Goal: Navigation & Orientation: Find specific page/section

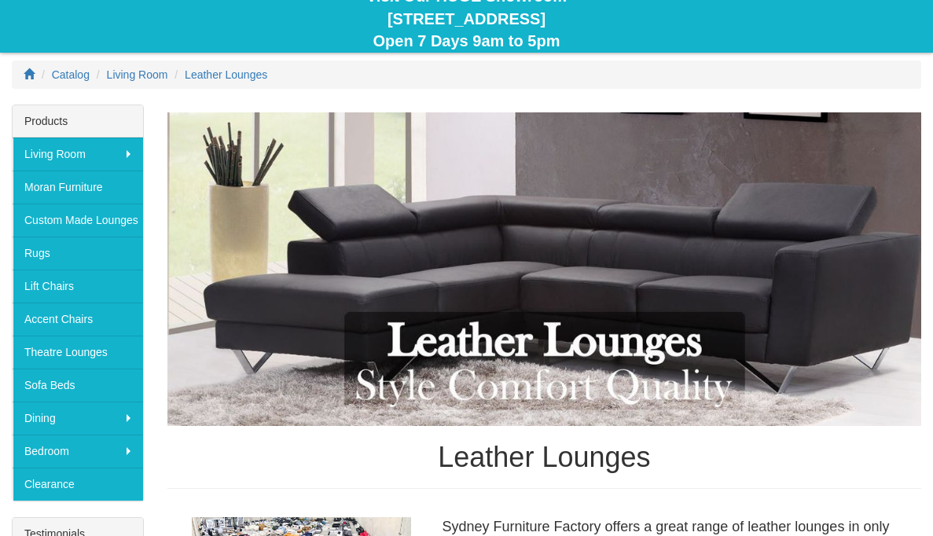
scroll to position [193, 0]
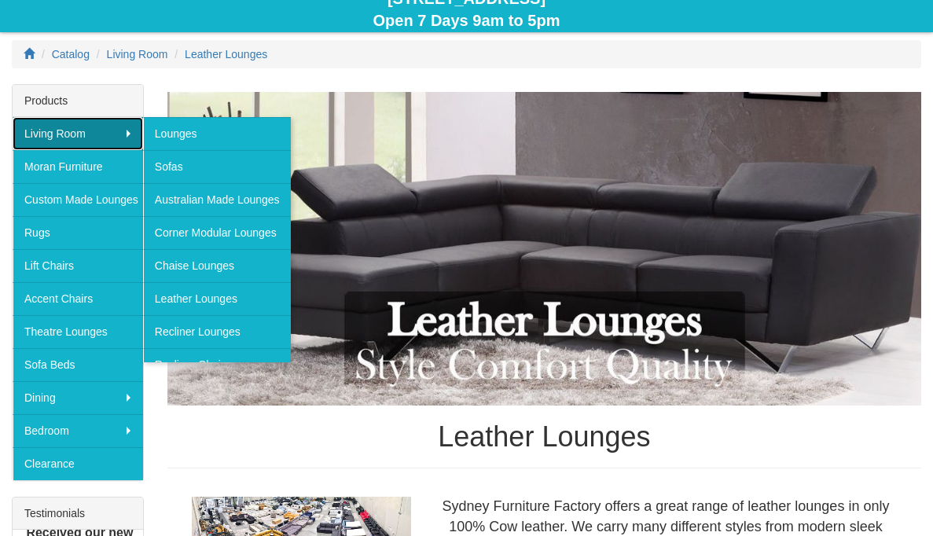
click at [137, 142] on link "Living Room" at bounding box center [78, 133] width 130 height 33
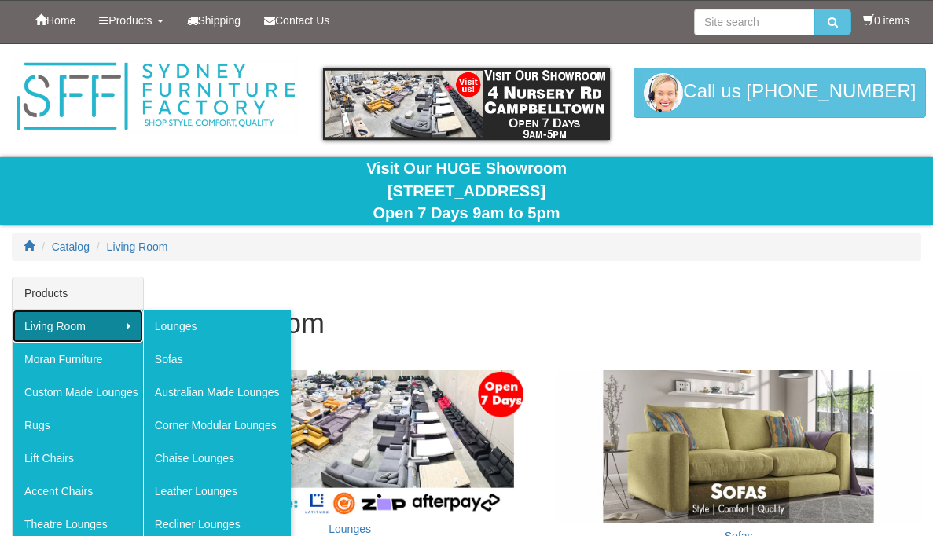
click at [90, 335] on link "Living Room" at bounding box center [78, 326] width 130 height 33
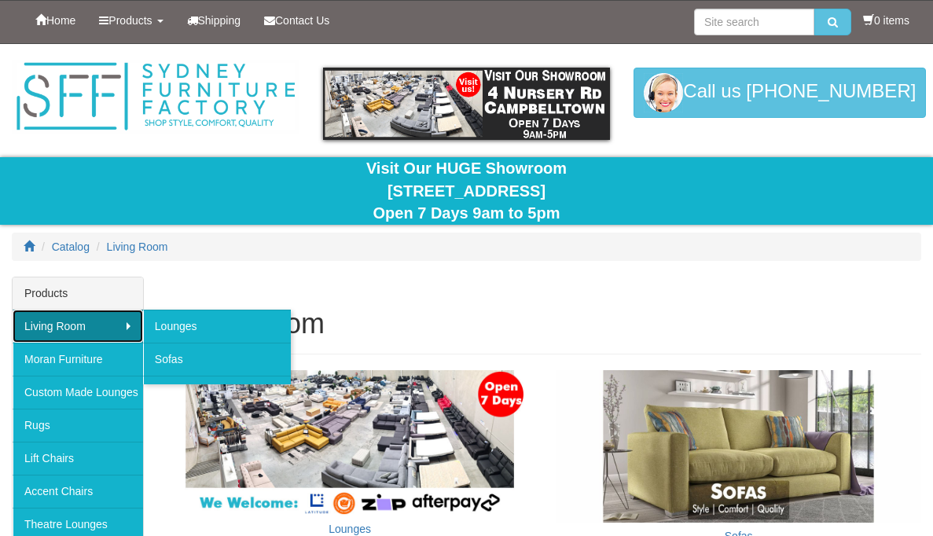
click at [90, 335] on link "Living Room" at bounding box center [78, 326] width 130 height 33
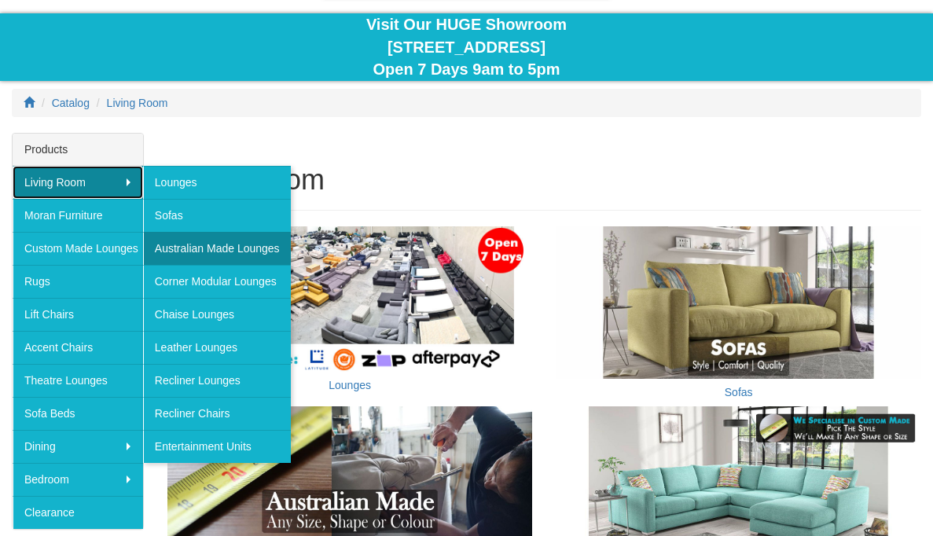
scroll to position [145, 0]
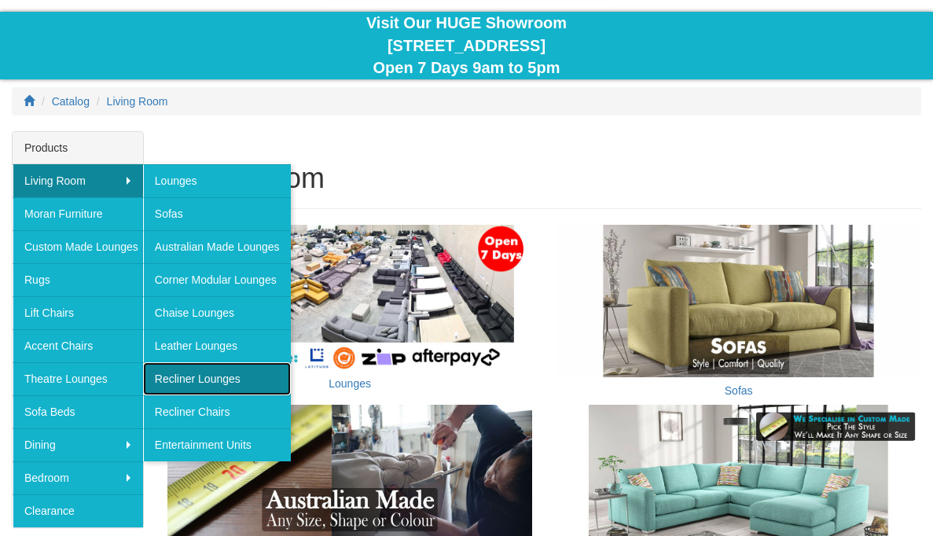
click at [217, 384] on link "Recliner Lounges" at bounding box center [217, 378] width 148 height 33
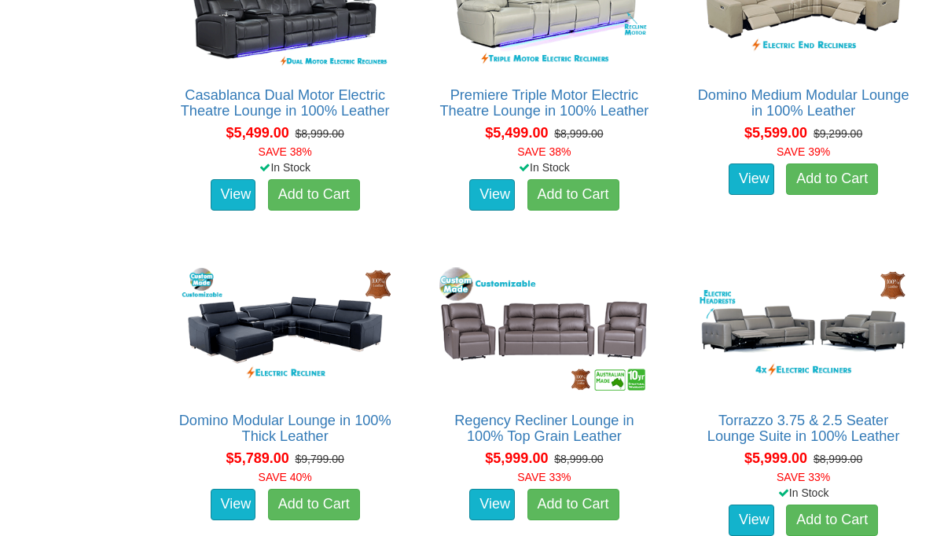
scroll to position [7276, 0]
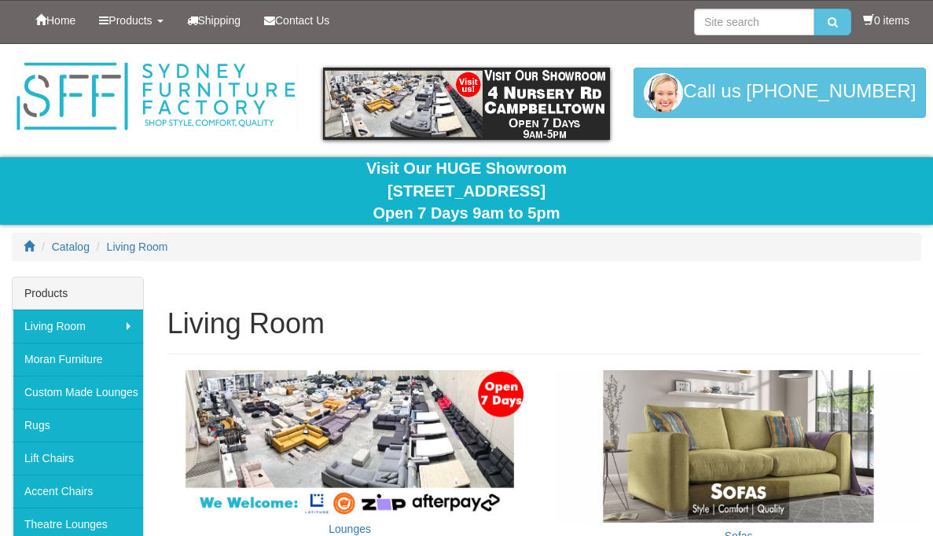
scroll to position [226, 0]
